Goal: Task Accomplishment & Management: Use online tool/utility

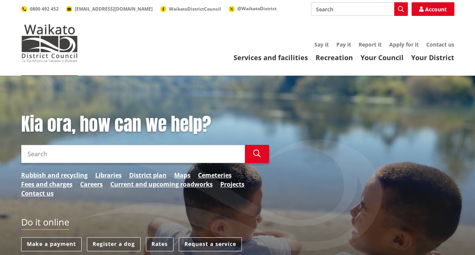
click at [109, 156] on input "Search" at bounding box center [133, 154] width 224 height 18
type input "rates"
click at [259, 155] on icon "button" at bounding box center [257, 154] width 8 height 8
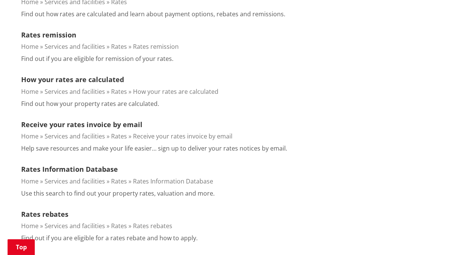
scroll to position [270, 0]
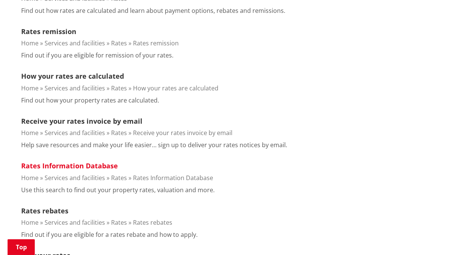
click at [70, 165] on link "Rates Information Database" at bounding box center [69, 165] width 97 height 9
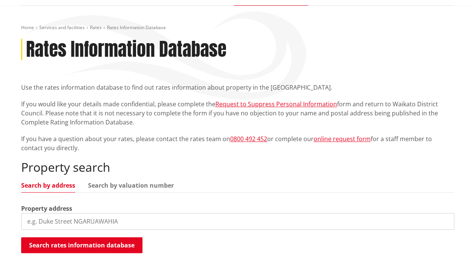
scroll to position [73, 0]
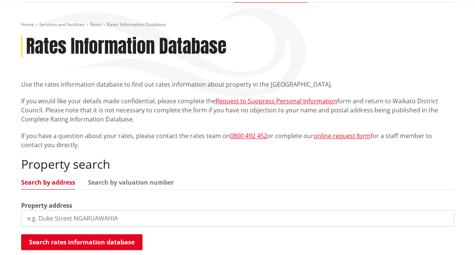
click at [79, 219] on input "search" at bounding box center [237, 218] width 433 height 17
type input "1394 churchill road tuakau"
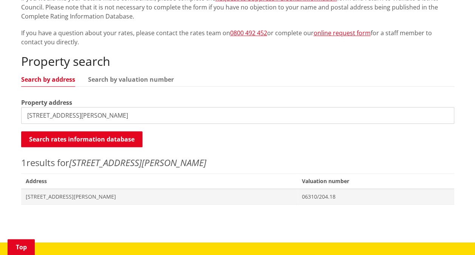
scroll to position [177, 0]
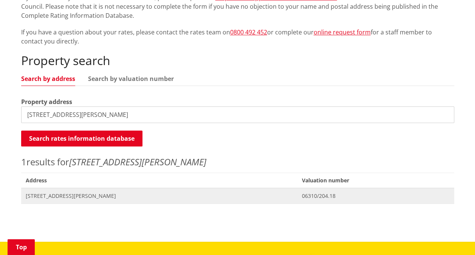
click at [247, 194] on span "1394 Churchill Road TUAKAU" at bounding box center [160, 196] width 268 height 8
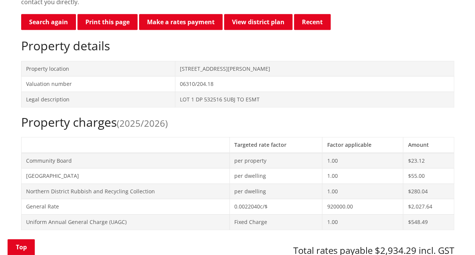
scroll to position [210, 0]
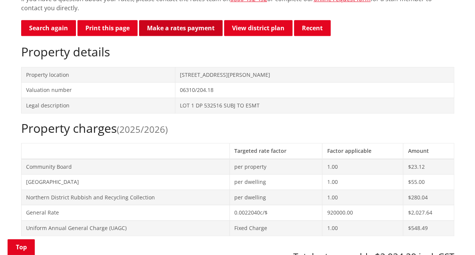
click at [195, 29] on link "Make a rates payment" at bounding box center [181, 28] width 84 height 16
